Goal: Task Accomplishment & Management: Use online tool/utility

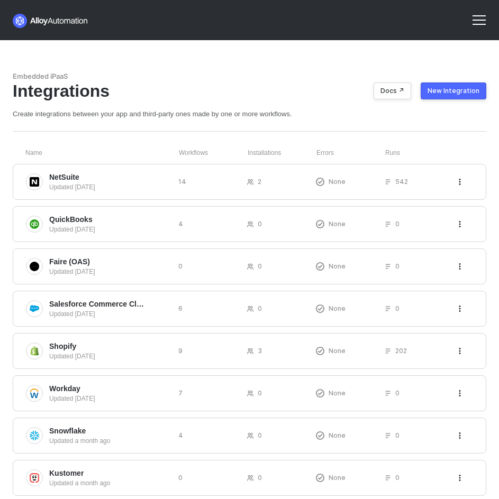
click at [440, 87] on div "New Integration" at bounding box center [453, 91] width 52 height 8
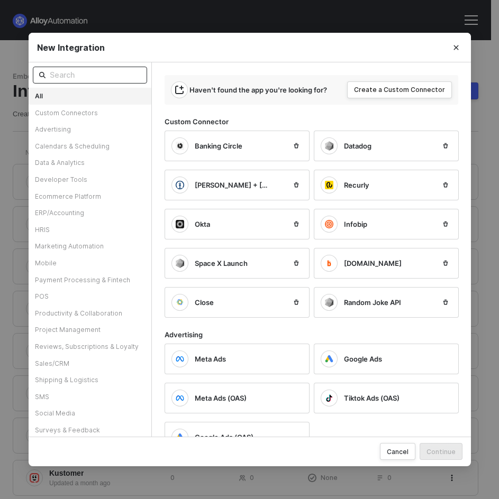
click at [64, 76] on input "text" at bounding box center [95, 75] width 91 height 12
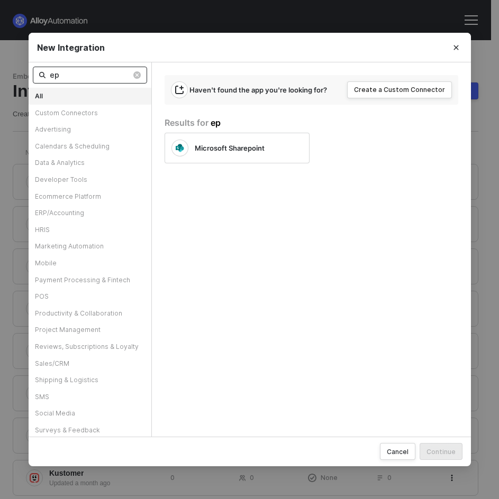
type input "e"
type input "p"
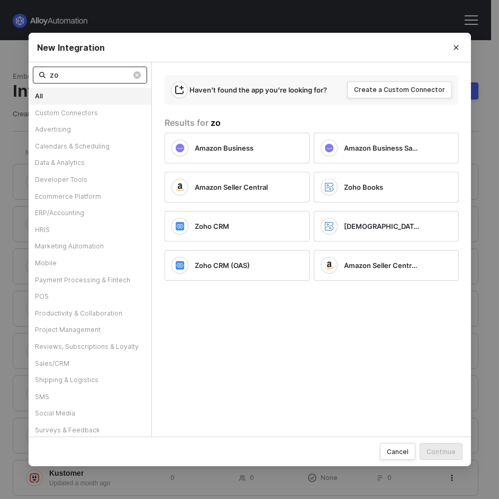
type input "z"
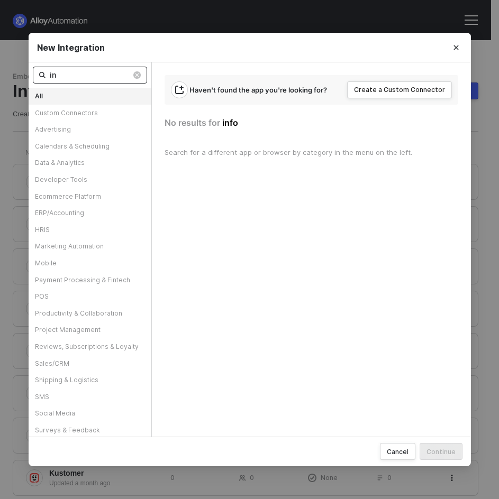
type input "i"
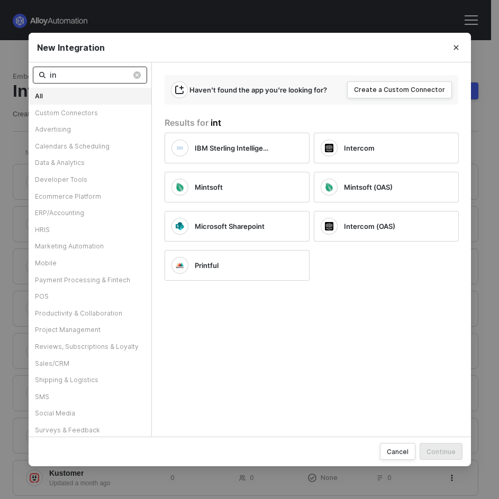
type input "i"
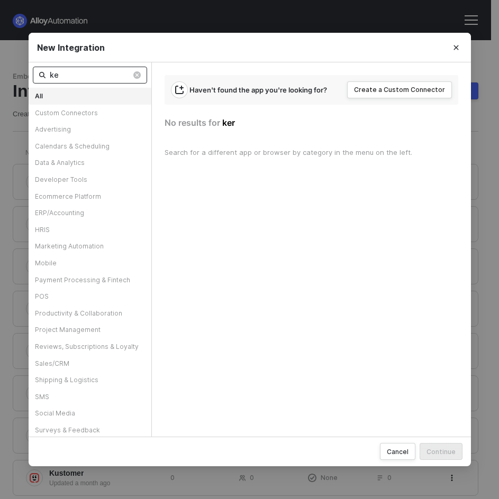
type input "k"
type input "b"
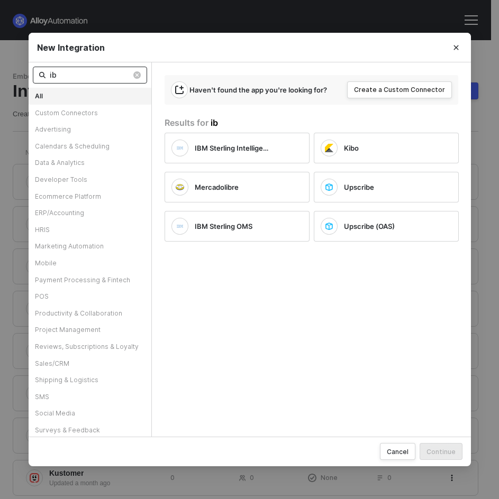
type input "i"
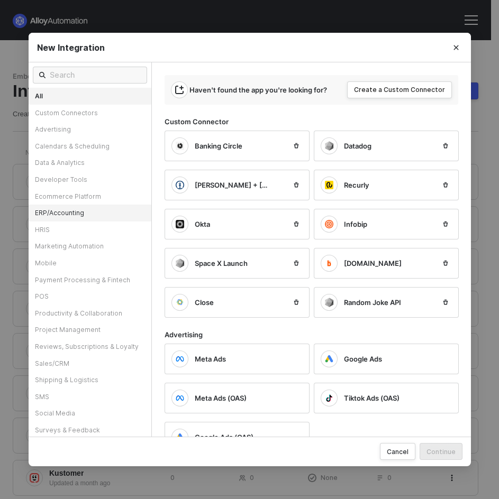
click at [60, 215] on div "ERP/Accounting" at bounding box center [90, 213] width 123 height 17
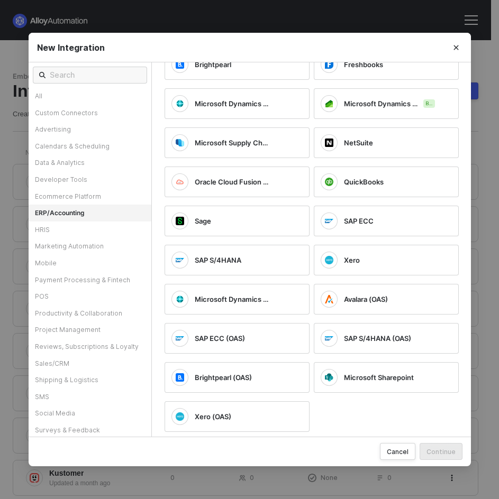
scroll to position [128, 0]
